Goal: Task Accomplishment & Management: Complete application form

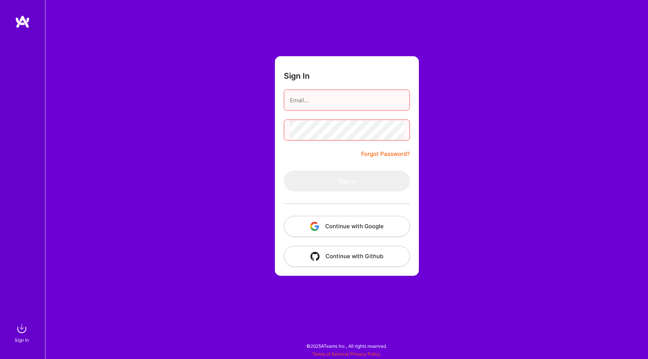
click at [342, 102] on input "email" at bounding box center [347, 100] width 114 height 19
click at [394, 103] on input "email" at bounding box center [347, 100] width 114 height 19
click at [0, 355] on com-1password-button at bounding box center [0, 355] width 0 height 0
type input "[EMAIL_ADDRESS][DOMAIN_NAME]"
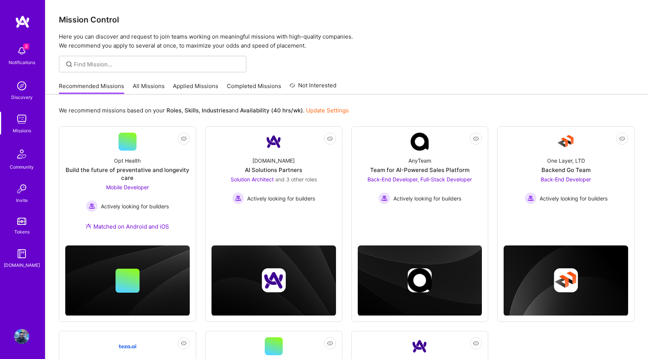
click at [24, 332] on img at bounding box center [21, 336] width 15 height 15
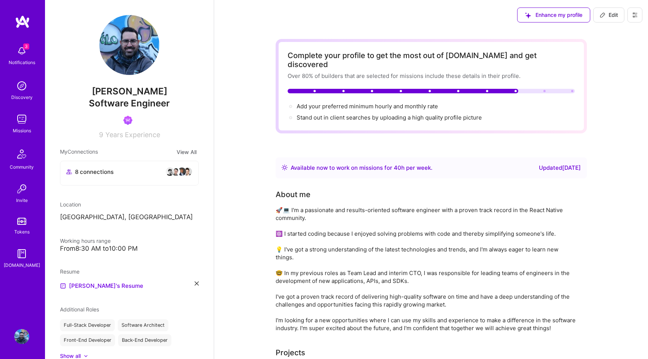
click at [25, 121] on img at bounding box center [21, 119] width 15 height 15
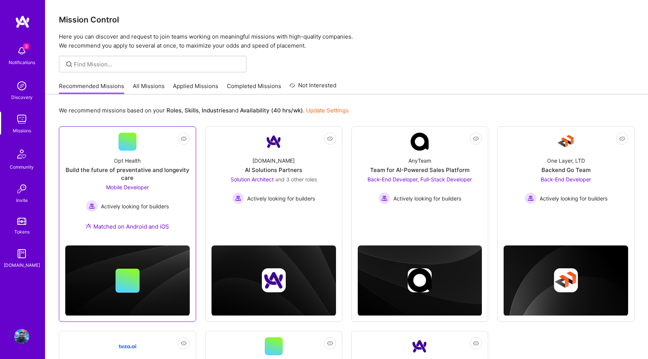
click at [139, 170] on div "Build the future of preventative and longevity care" at bounding box center [127, 174] width 124 height 16
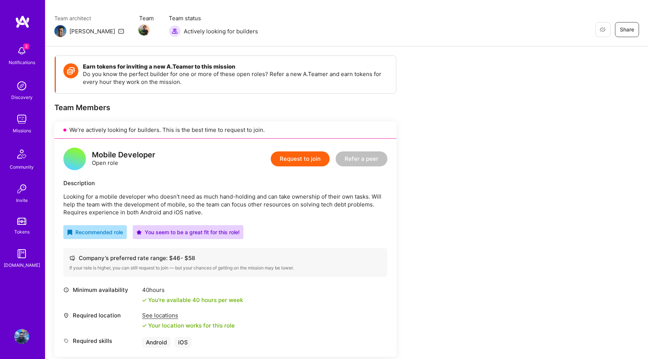
scroll to position [91, 0]
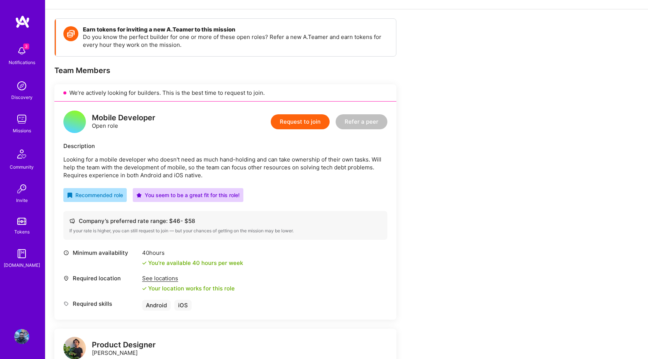
click at [152, 161] on p "Looking for a mobile developer who doesn't need as much hand-holding and can ta…" at bounding box center [225, 168] width 324 height 24
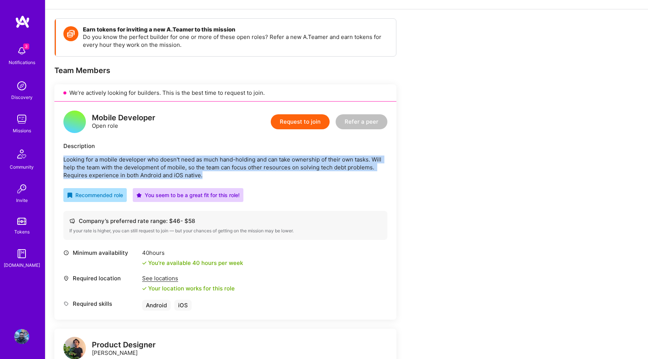
click at [152, 161] on p "Looking for a mobile developer who doesn't need as much hand-holding and can ta…" at bounding box center [225, 168] width 324 height 24
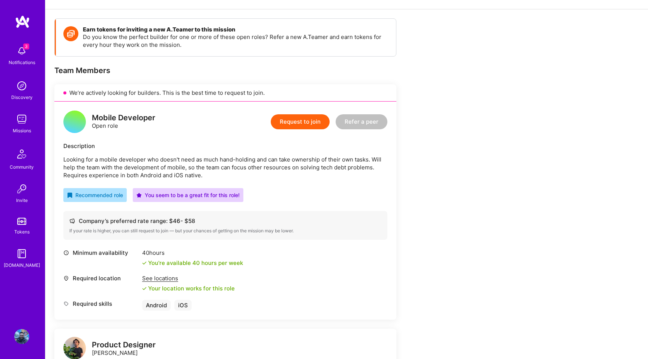
click at [165, 140] on div "Mobile Developer Open role Request to join Refer a peer Description Looking for…" at bounding box center [225, 211] width 342 height 218
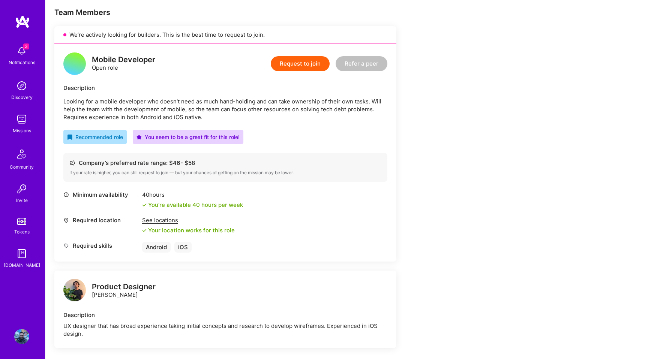
scroll to position [102, 0]
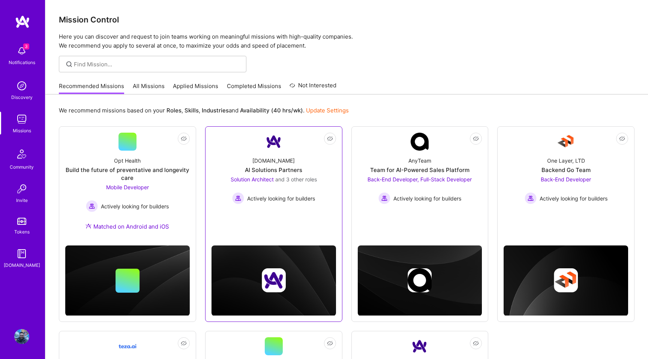
click at [268, 168] on div "AI Solutions Partners" at bounding box center [273, 170] width 57 height 8
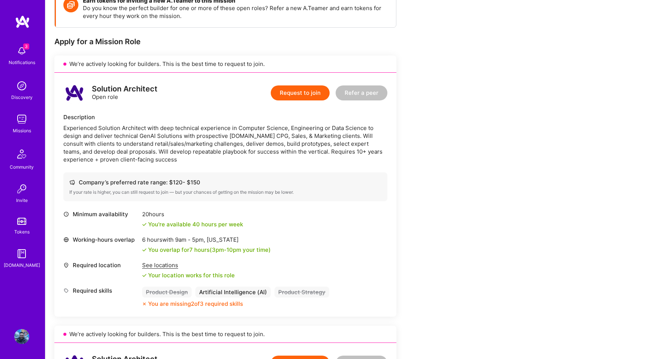
scroll to position [136, 0]
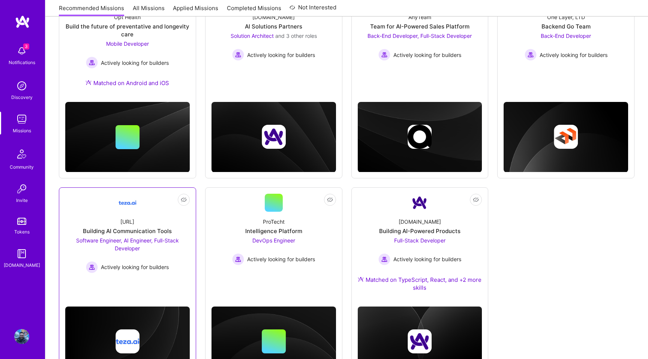
scroll to position [144, 0]
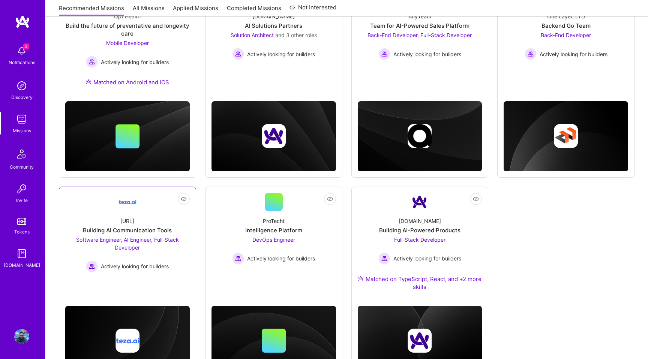
click at [135, 201] on img at bounding box center [127, 202] width 18 height 18
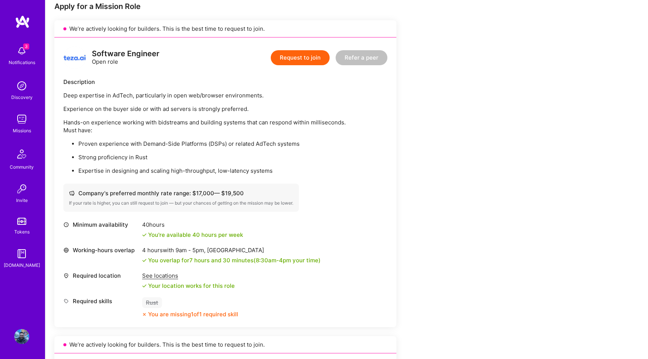
scroll to position [156, 0]
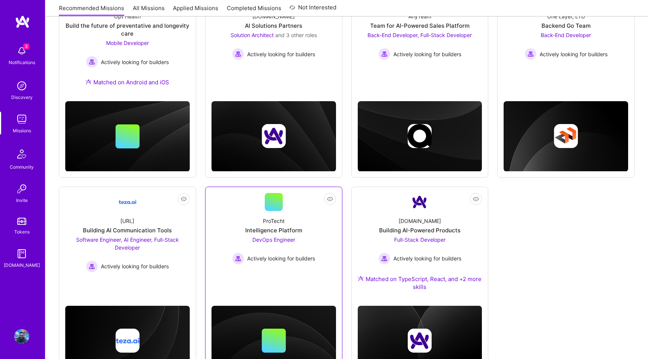
scroll to position [185, 0]
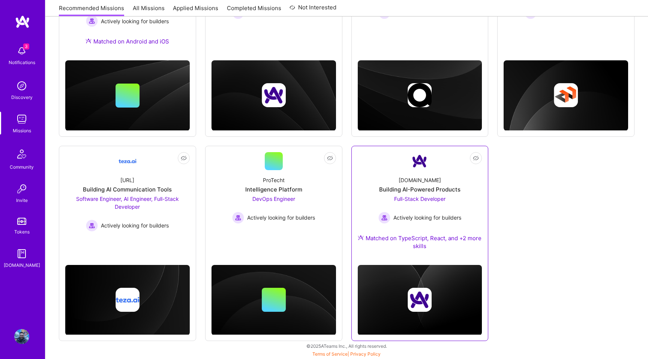
click at [447, 172] on div "[DOMAIN_NAME] Building AI-Powered Products Full-Stack Developer Actively lookin…" at bounding box center [420, 214] width 124 height 89
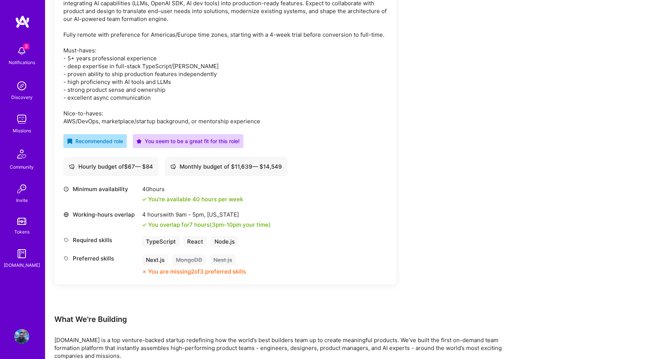
scroll to position [262, 0]
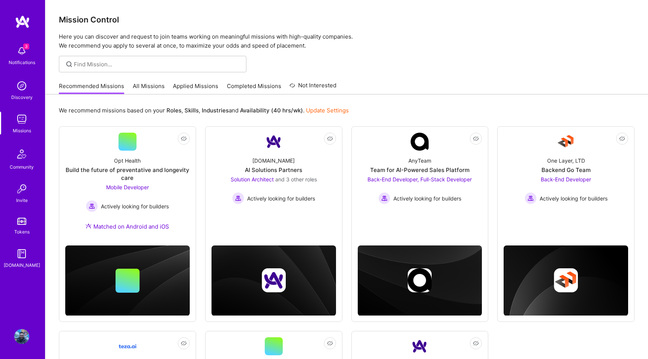
click at [201, 85] on link "Applied Missions" at bounding box center [195, 88] width 45 height 12
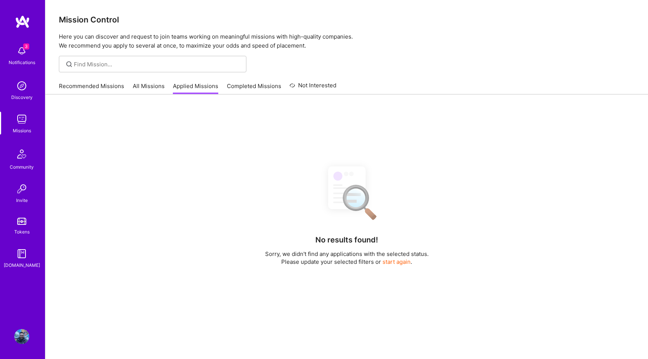
click at [243, 85] on link "Completed Missions" at bounding box center [254, 88] width 54 height 12
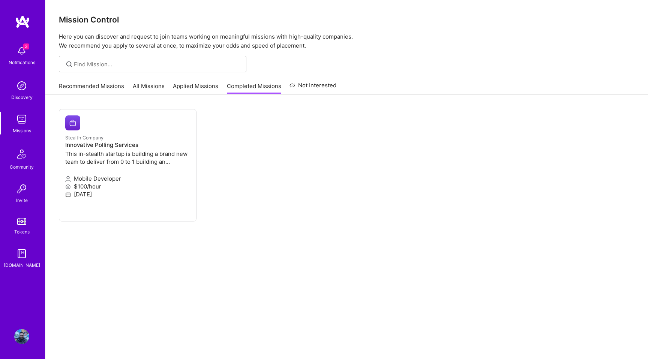
click at [151, 82] on link "All Missions" at bounding box center [149, 88] width 32 height 12
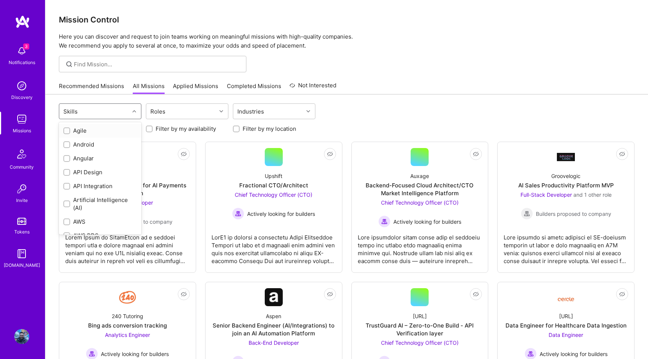
click at [109, 112] on div "Skills" at bounding box center [94, 111] width 70 height 15
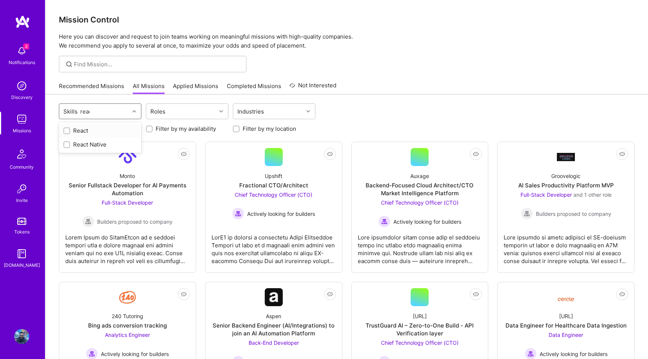
type input "react"
click at [67, 145] on input "checkbox" at bounding box center [67, 144] width 5 height 5
checkbox input "true"
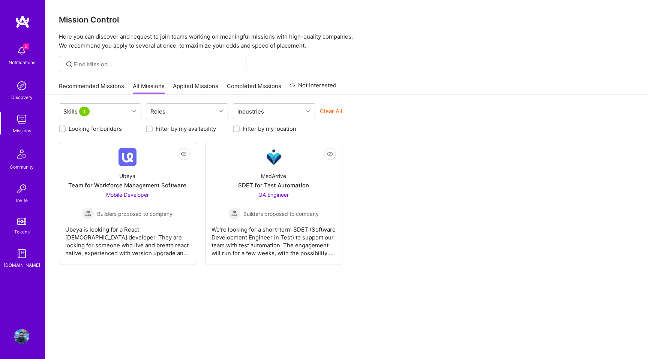
click at [459, 124] on div "Looking for builders Filter by my availability Filter by my location" at bounding box center [347, 127] width 576 height 12
click at [132, 171] on div "Ubeya Team for Workforce Management Software Mobile Developer Builders proposed…" at bounding box center [127, 193] width 124 height 54
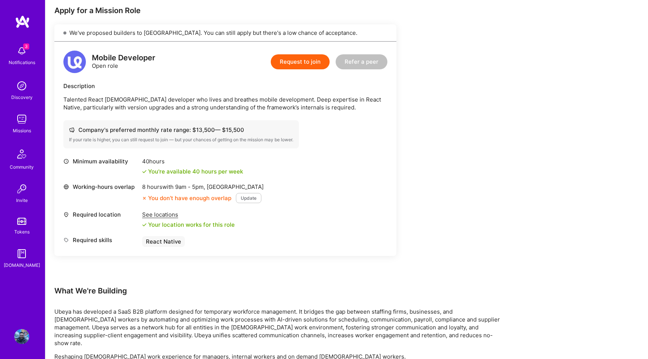
scroll to position [110, 0]
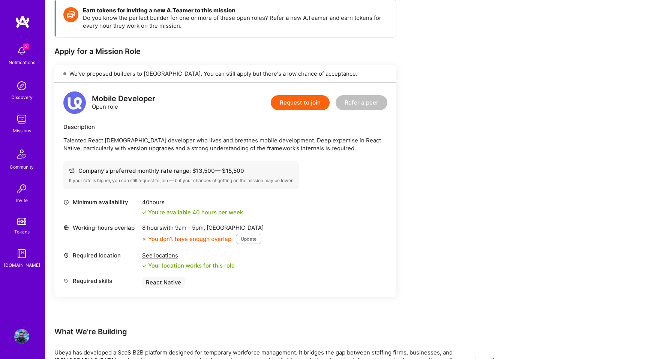
click at [304, 96] on button "Request to join" at bounding box center [300, 102] width 59 height 15
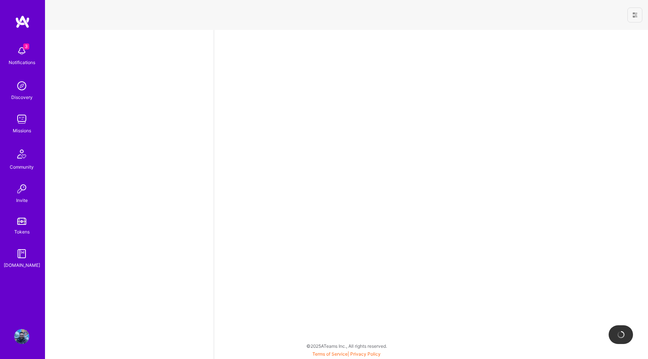
select select "US"
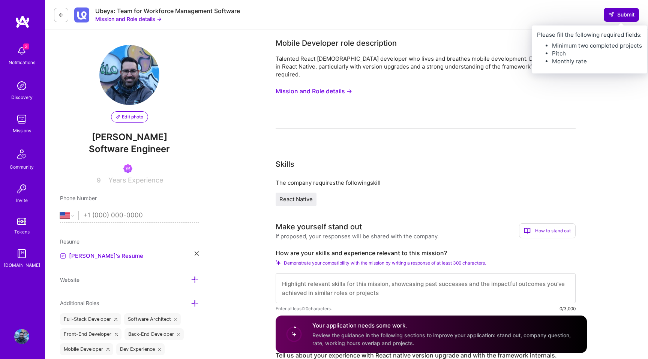
click at [613, 17] on icon at bounding box center [611, 15] width 6 height 6
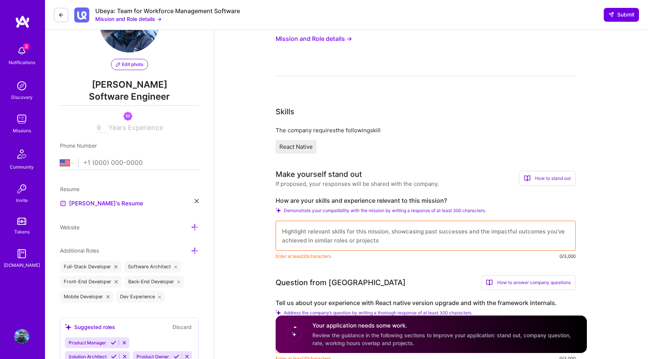
scroll to position [53, 0]
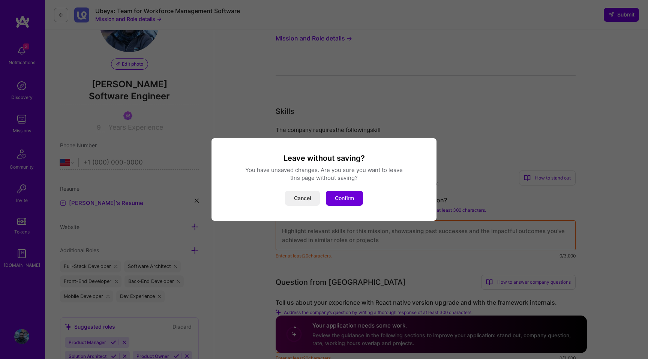
click at [348, 206] on div "Leave without saving? You have unsaved changes. Are you sure you want to leave …" at bounding box center [323, 179] width 225 height 82
click at [349, 199] on button "Confirm" at bounding box center [344, 198] width 37 height 15
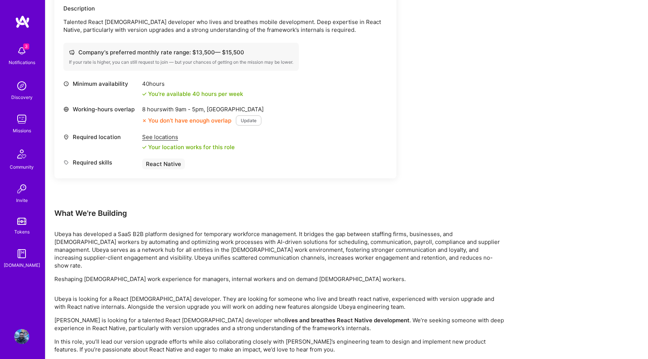
scroll to position [239, 0]
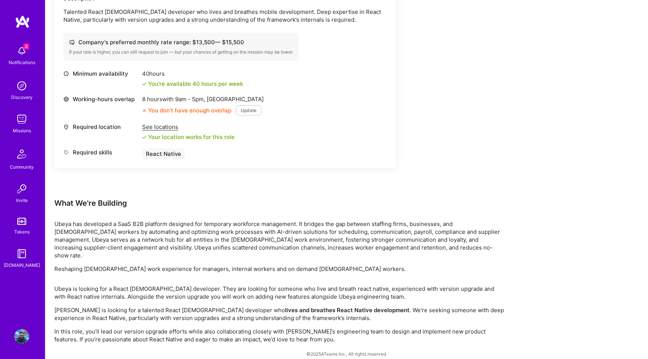
click at [209, 229] on p "Ubeya has developed a SaaS B2B platform designed for temporary workforce manage…" at bounding box center [279, 239] width 450 height 39
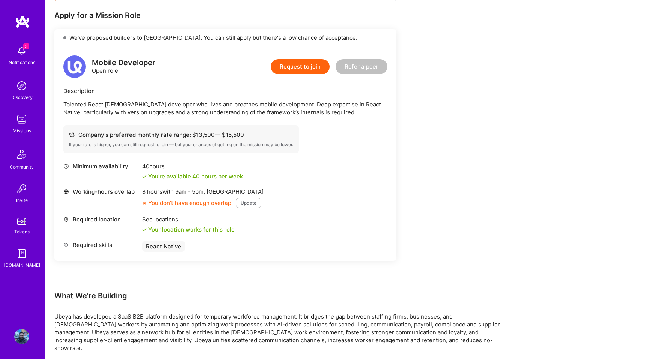
scroll to position [0, 0]
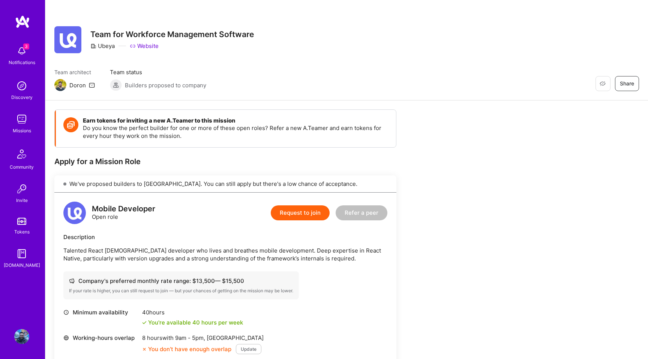
click at [273, 155] on div "Earn tokens for inviting a new [PERSON_NAME] to this mission Do you know the pe…" at bounding box center [225, 273] width 342 height 328
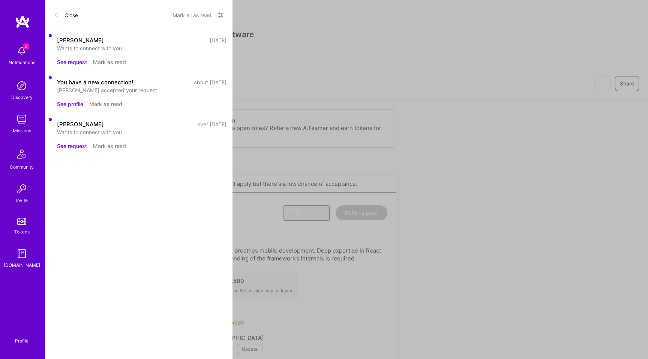
scroll to position [53, 0]
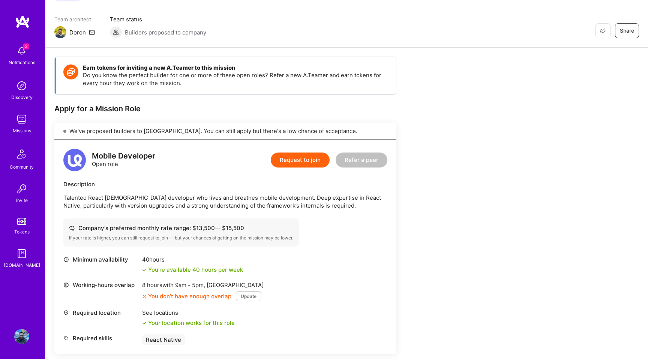
scroll to position [110, 0]
